Goal: Task Accomplishment & Management: Use online tool/utility

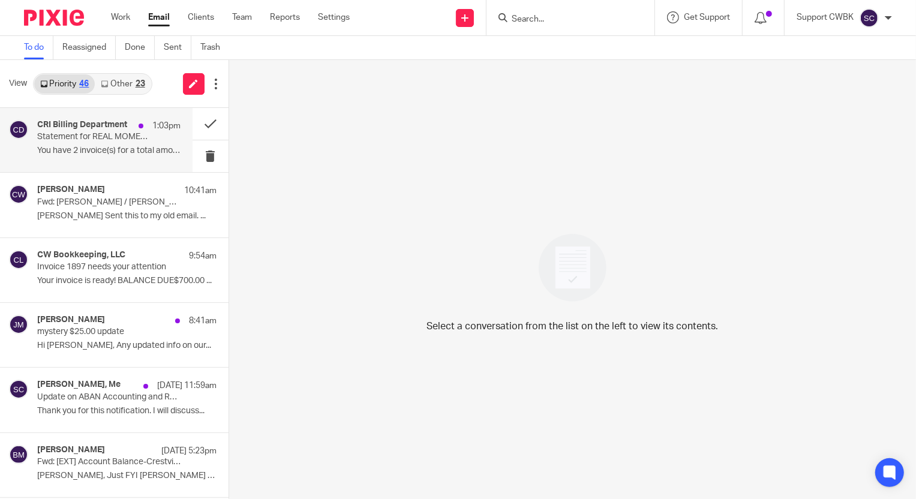
click at [126, 149] on p "You have 2 invoice(s) for a total amount due of..." at bounding box center [108, 151] width 143 height 10
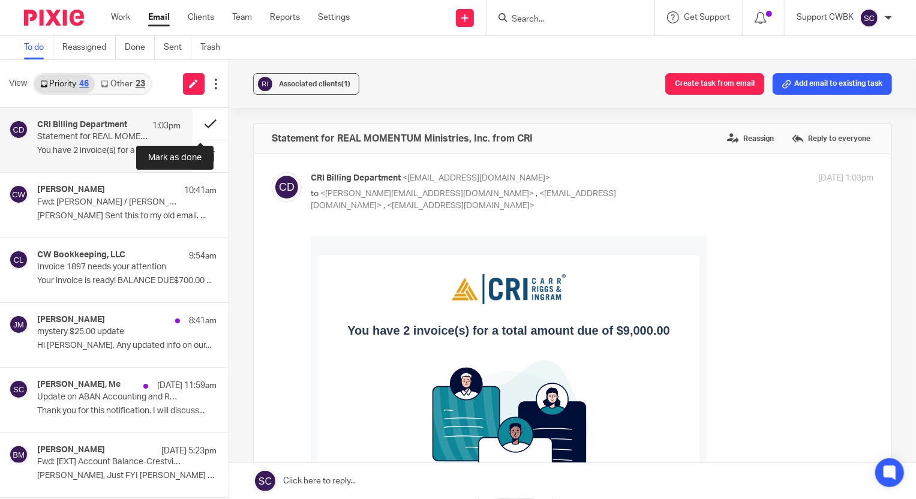
click at [202, 121] on button at bounding box center [211, 124] width 36 height 32
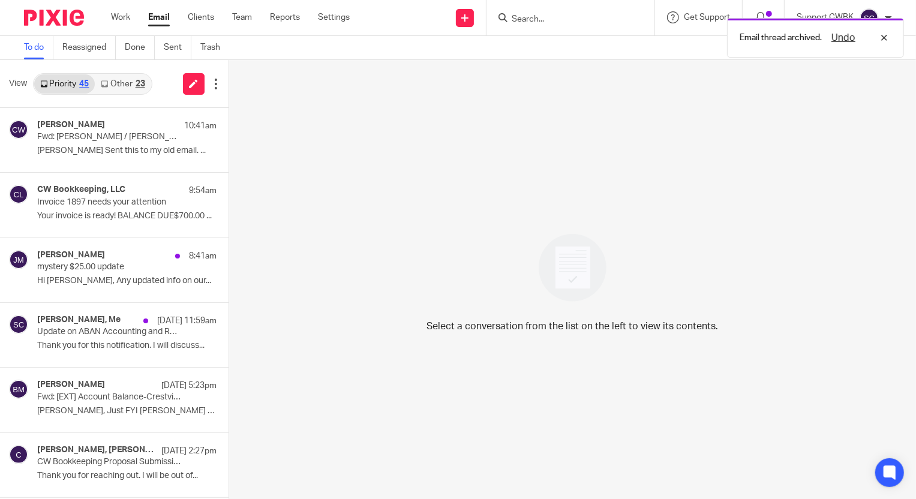
click at [131, 88] on link "Other 23" at bounding box center [123, 83] width 56 height 19
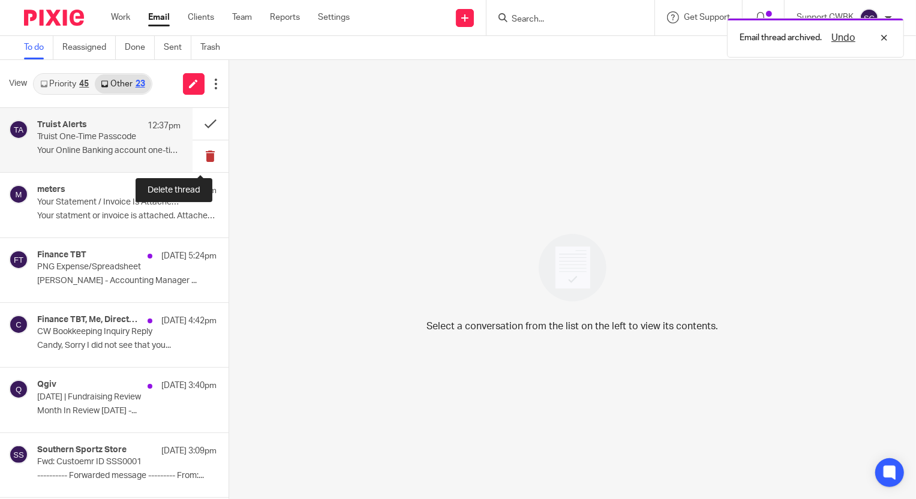
click at [198, 156] on button at bounding box center [211, 156] width 36 height 32
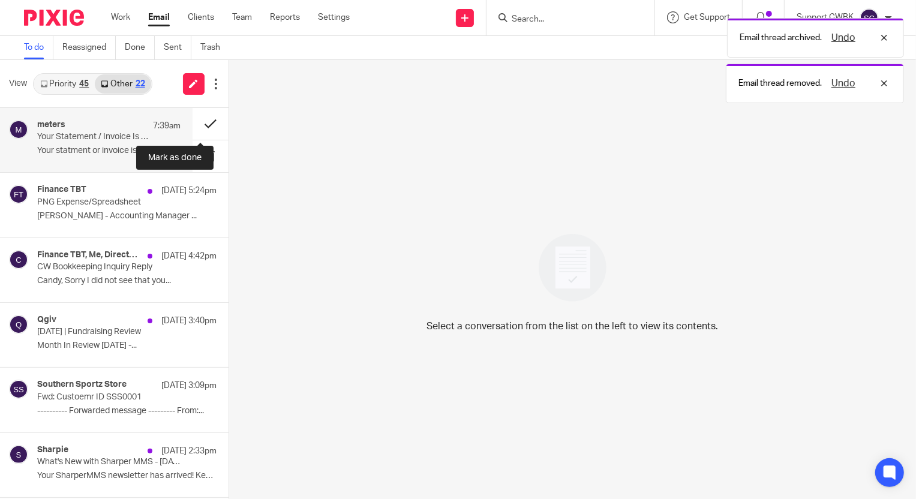
click at [200, 122] on button at bounding box center [211, 124] width 36 height 32
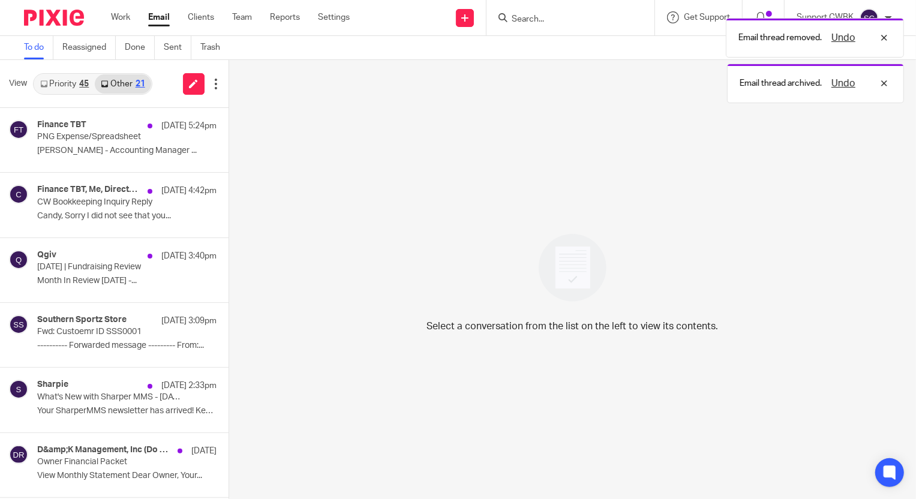
click at [76, 87] on link "Priority 45" at bounding box center [64, 83] width 61 height 19
